Goal: Information Seeking & Learning: Learn about a topic

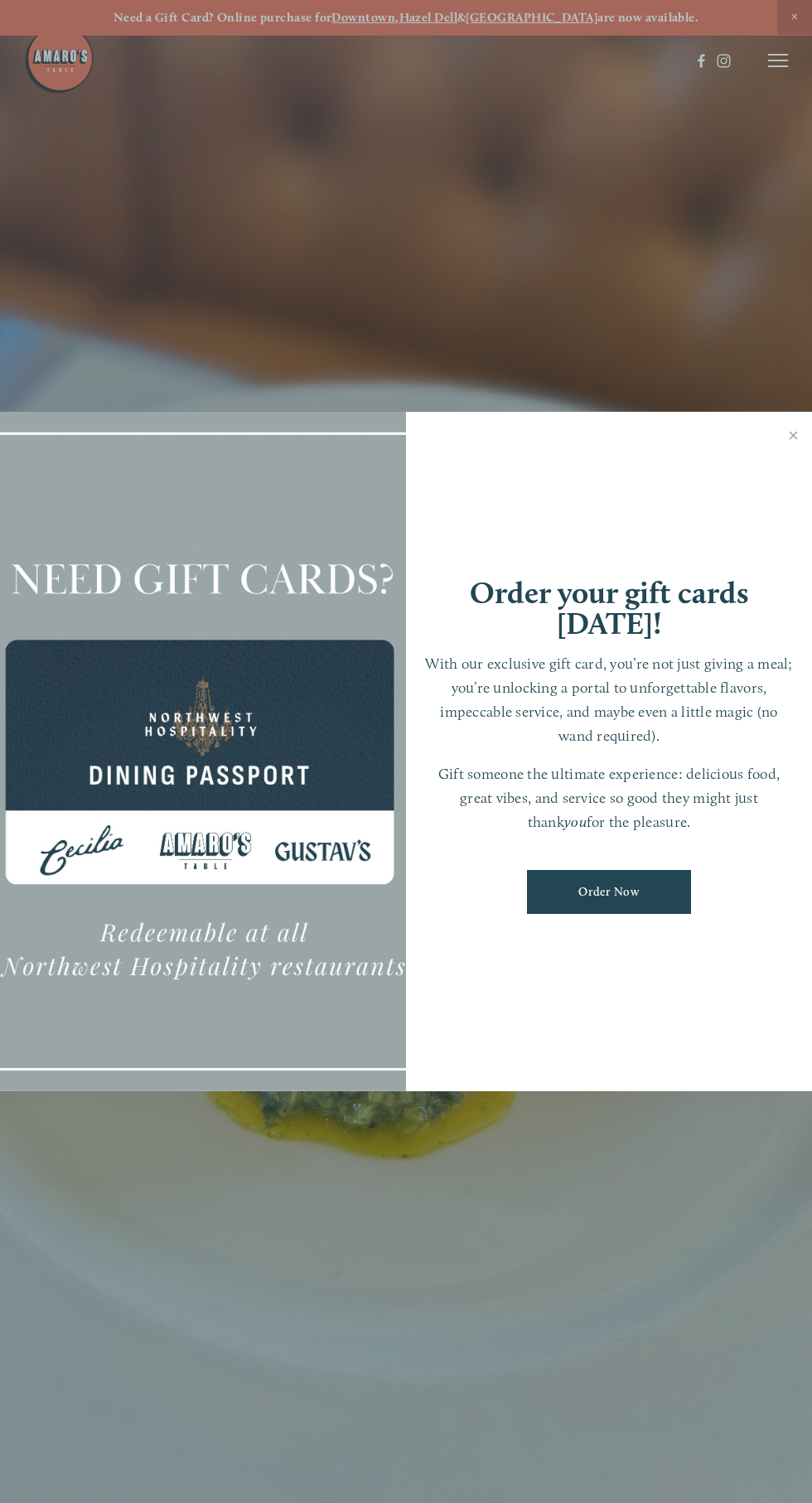
click at [799, 481] on div "Order your gift cards [DATE]! With our exclusive gift card, you’re not just giv…" at bounding box center [608, 751] width 406 height 679
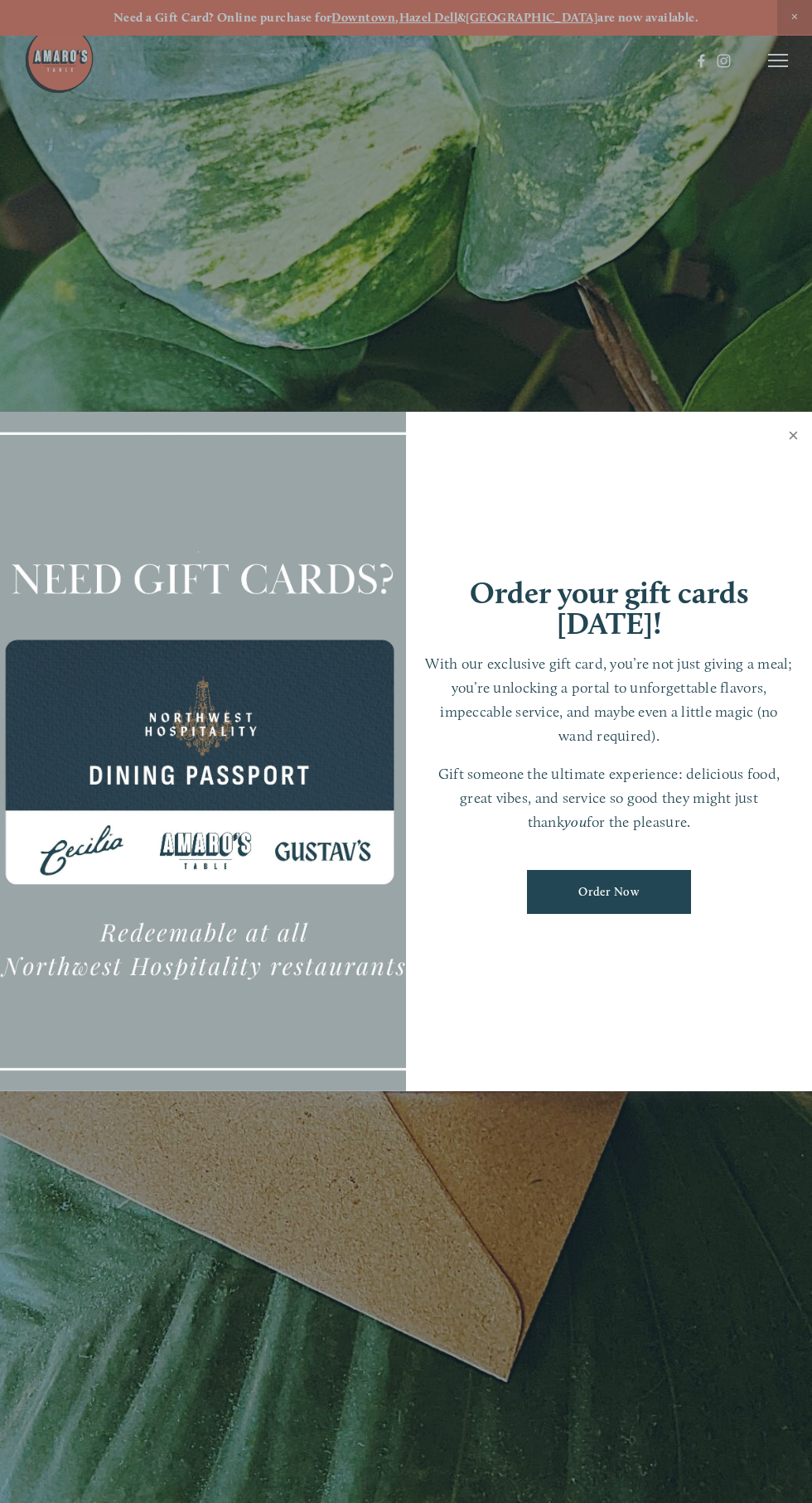
click at [793, 451] on link "Close" at bounding box center [793, 437] width 32 height 47
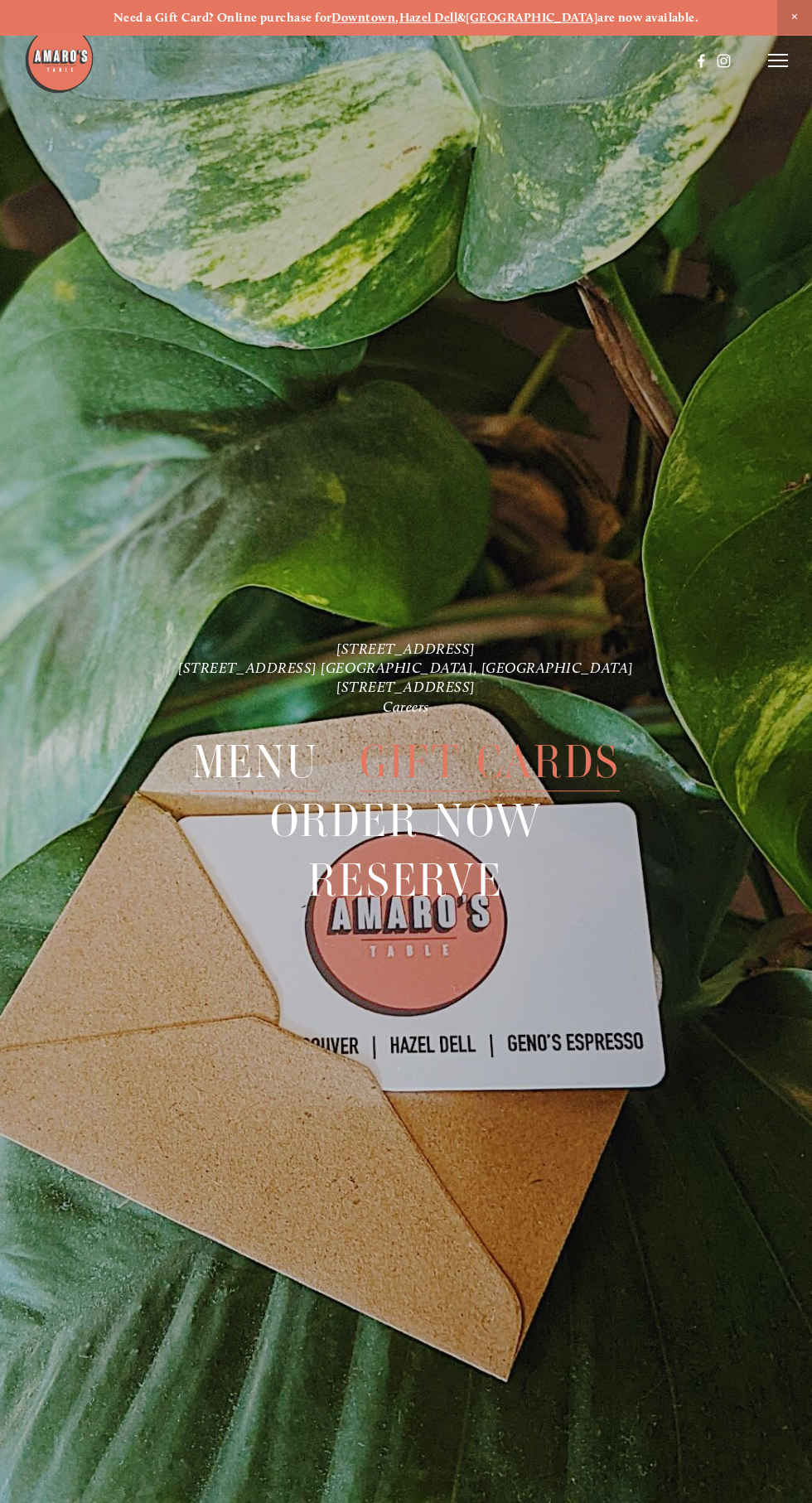
click at [257, 769] on span "Menu" at bounding box center [256, 761] width 127 height 58
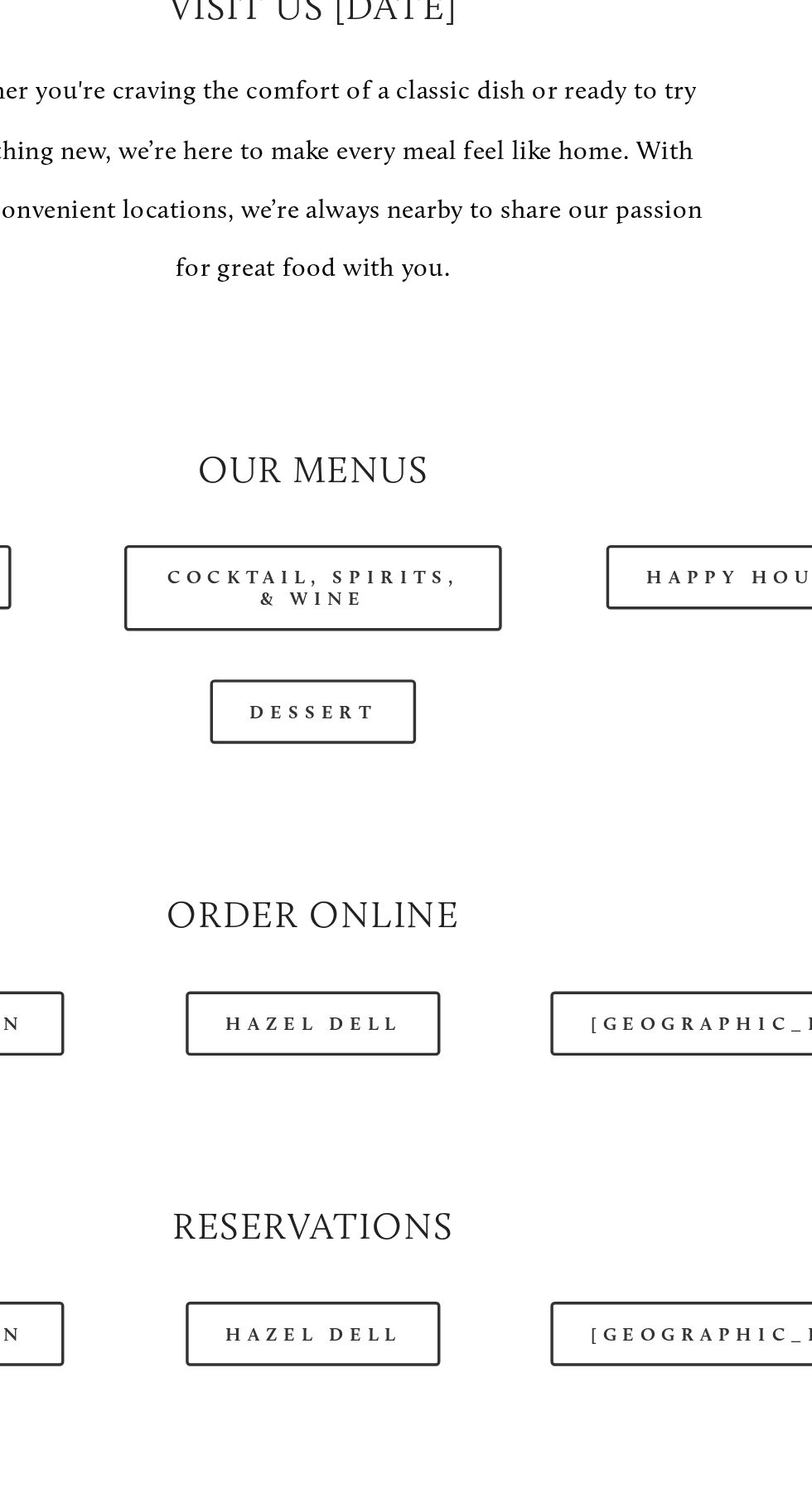
scroll to position [673, 0]
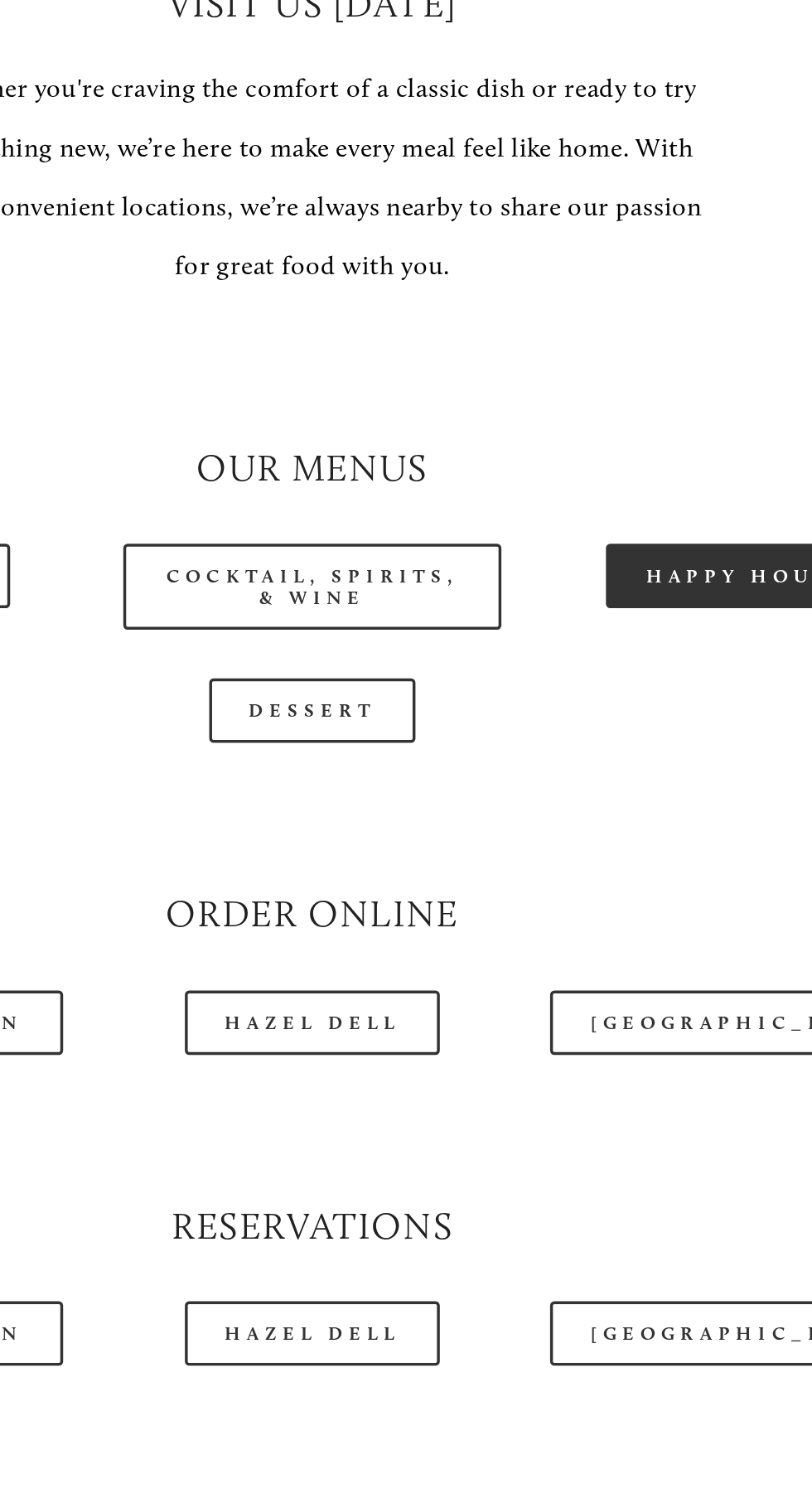
click at [642, 899] on link "Happy Hour" at bounding box center [654, 881] width 156 height 37
